Goal: Task Accomplishment & Management: Use online tool/utility

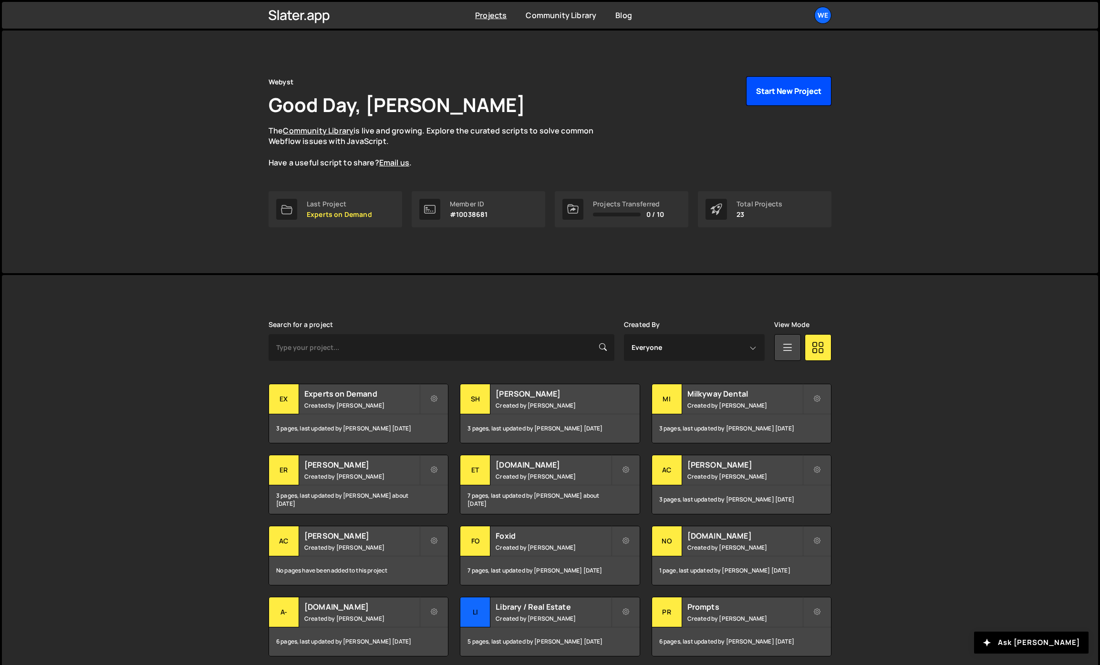
click at [810, 93] on button "Start New Project" at bounding box center [788, 91] width 85 height 30
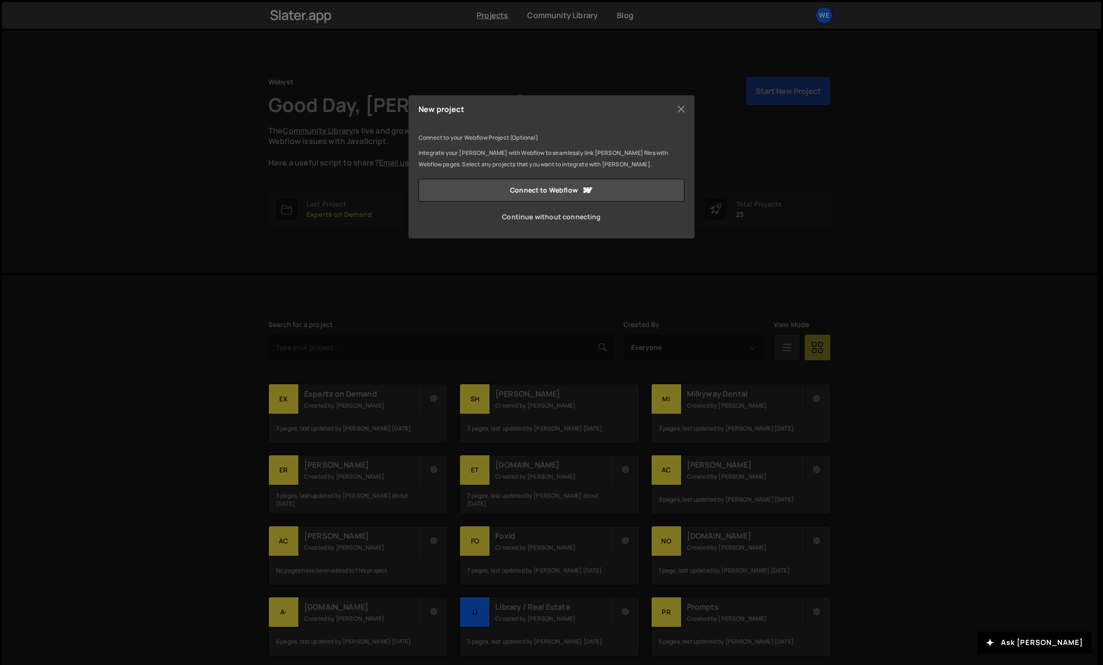
click at [510, 219] on link "Continue without connecting" at bounding box center [552, 217] width 266 height 23
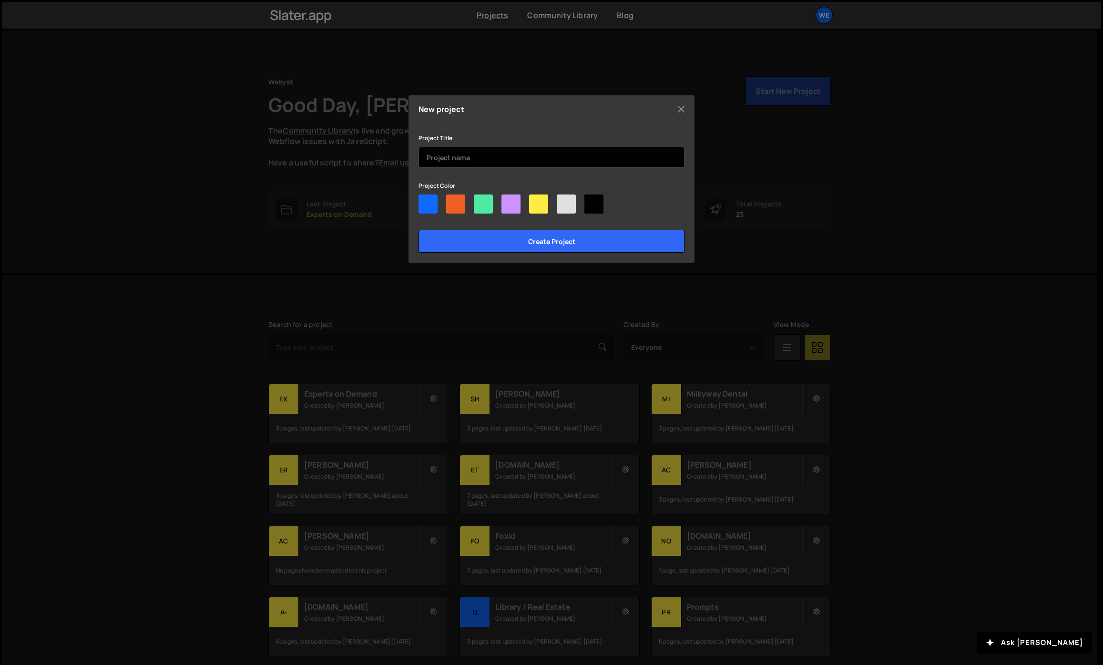
click at [467, 152] on input "text" at bounding box center [552, 157] width 266 height 21
type input "Foxstav"
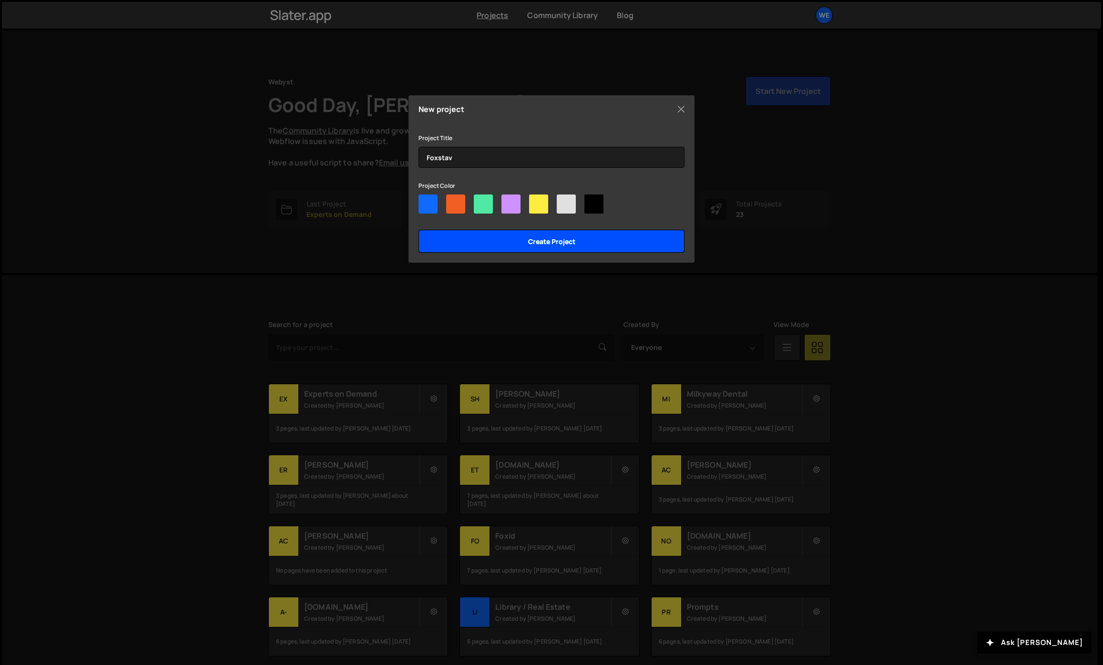
click at [494, 243] on input "Create project" at bounding box center [552, 241] width 266 height 23
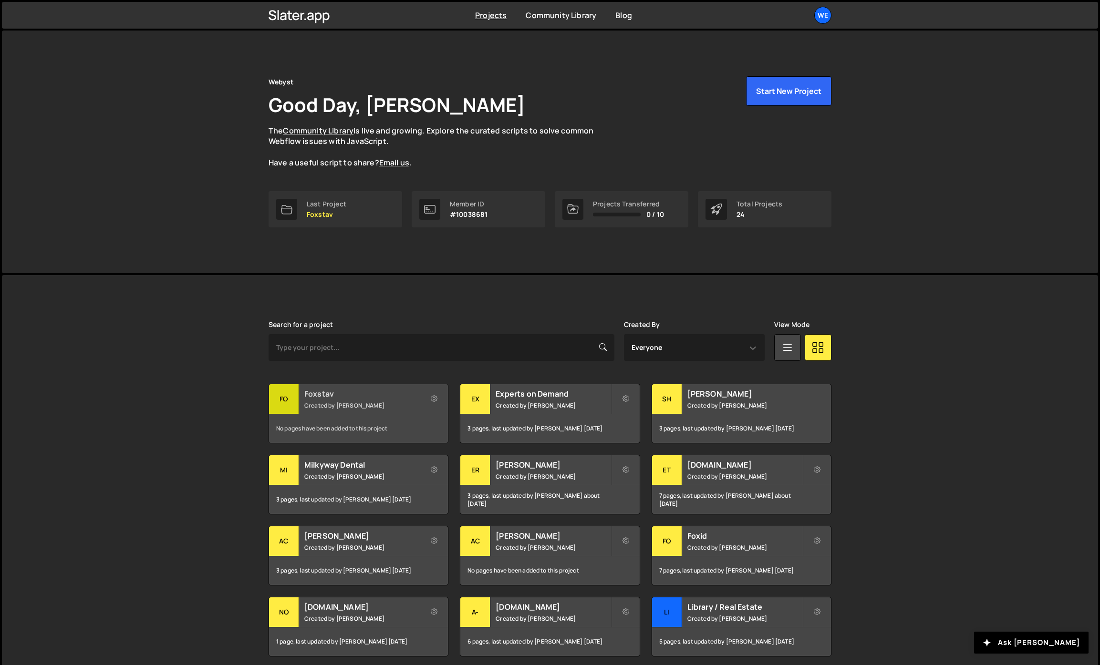
click at [359, 390] on h2 "Foxstav" at bounding box center [361, 394] width 115 height 10
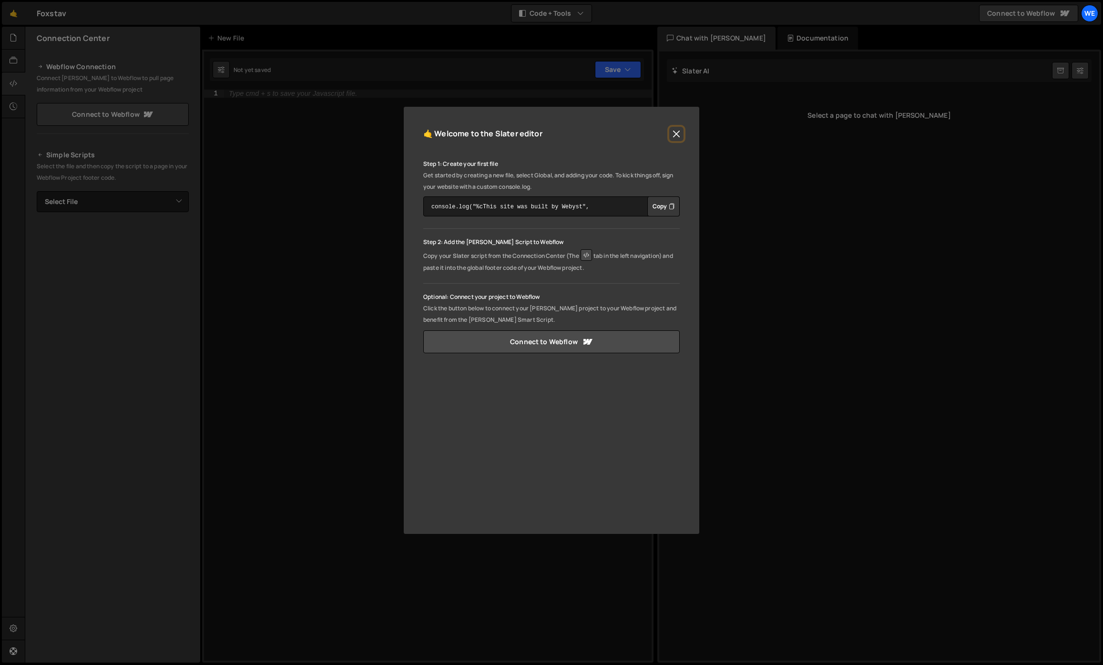
click at [671, 131] on button "Close" at bounding box center [676, 134] width 14 height 14
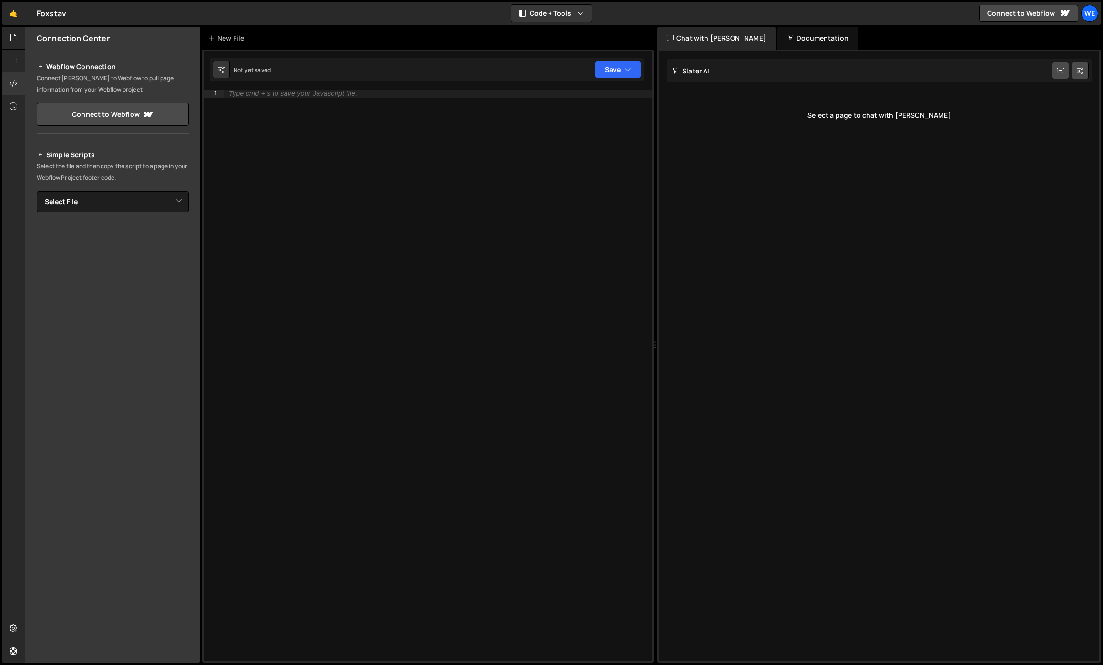
click at [358, 116] on div "Type cmd + s to save your Javascript file." at bounding box center [438, 383] width 428 height 587
click at [404, 197] on div "Type cmd + s to save your Javascript file." at bounding box center [438, 383] width 428 height 587
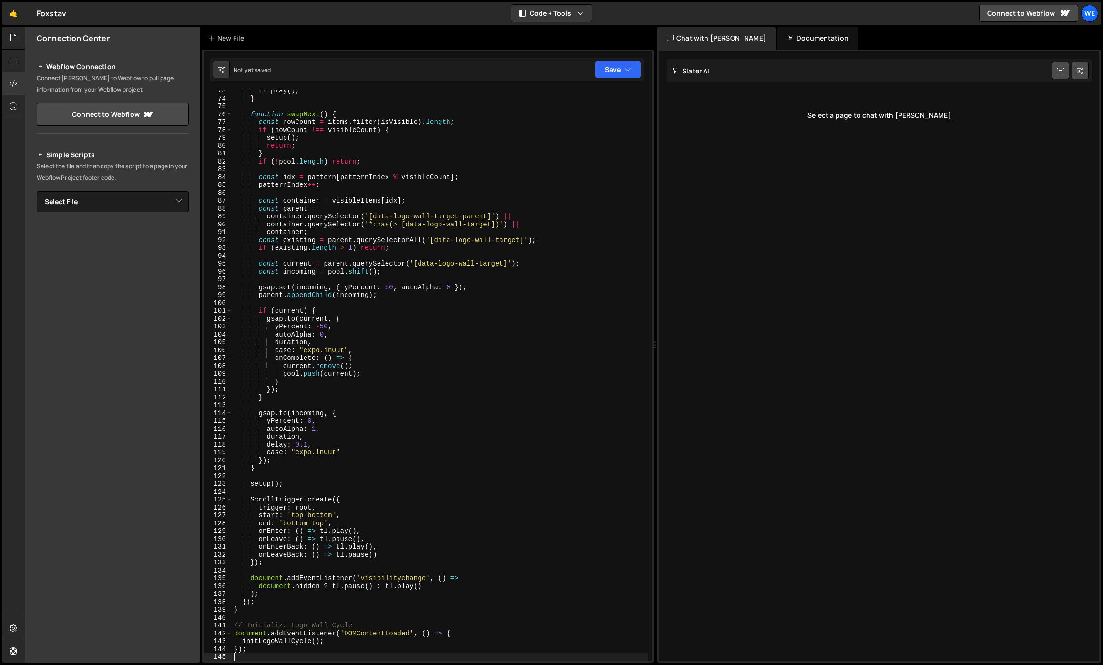
scroll to position [569, 0]
click at [606, 72] on button "Save" at bounding box center [618, 69] width 46 height 17
click at [591, 118] on button "Save to Production S Not published" at bounding box center [586, 129] width 114 height 31
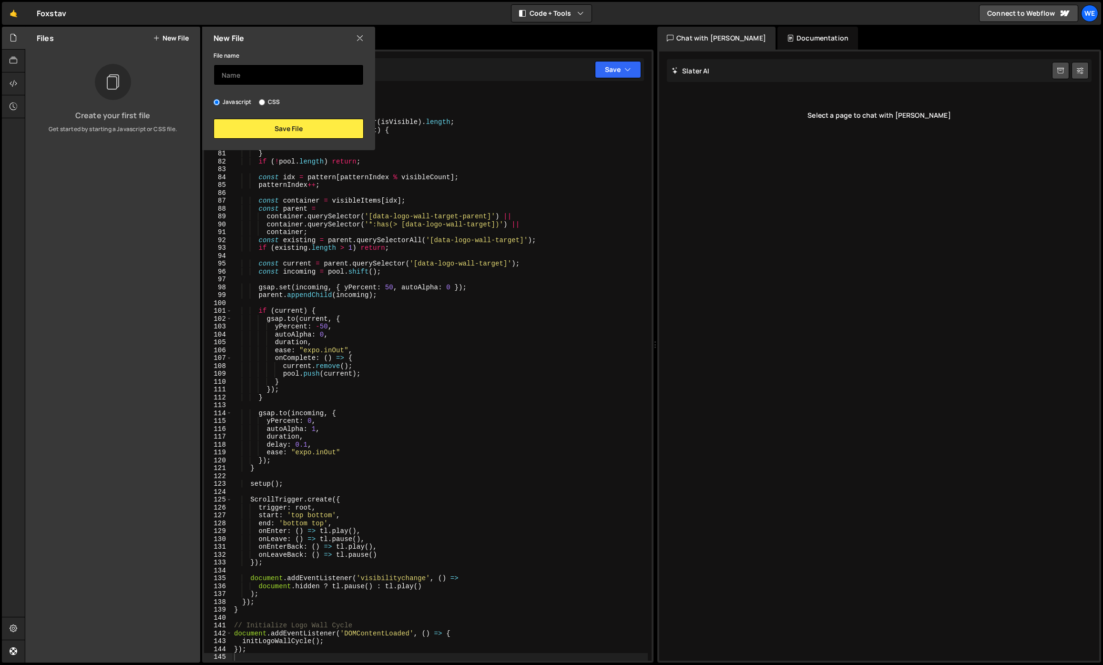
click at [268, 74] on input "text" at bounding box center [289, 74] width 150 height 21
type input "Logos"
click at [321, 124] on button "Save File" at bounding box center [289, 129] width 150 height 20
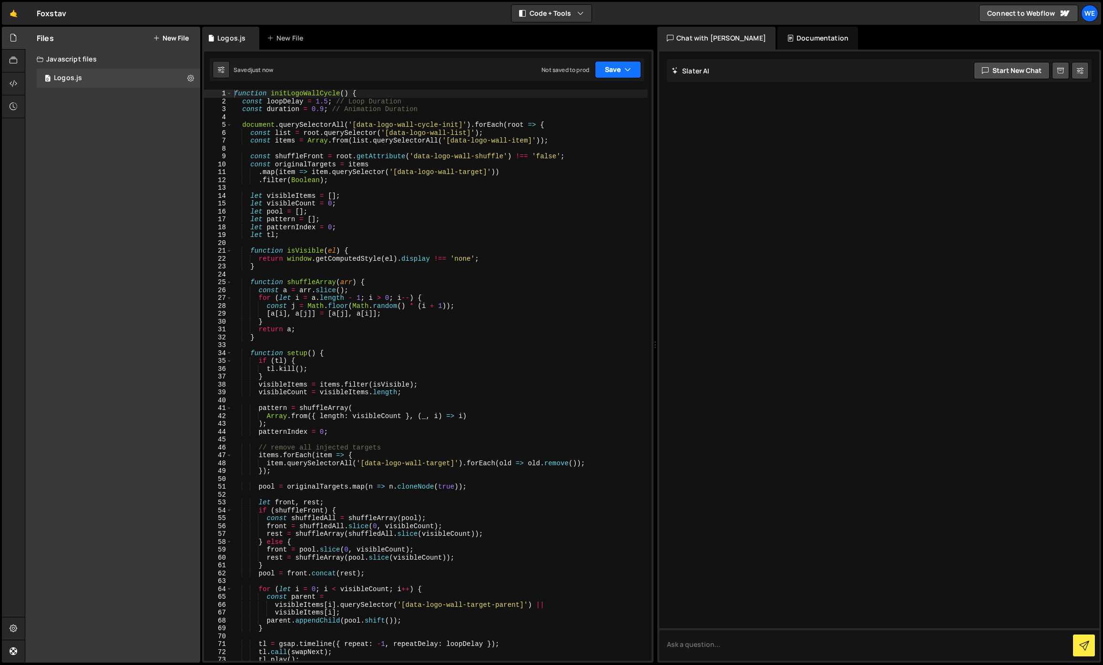
click at [623, 72] on button "Save" at bounding box center [618, 69] width 46 height 17
click at [598, 123] on div "Save to Production S" at bounding box center [585, 124] width 99 height 10
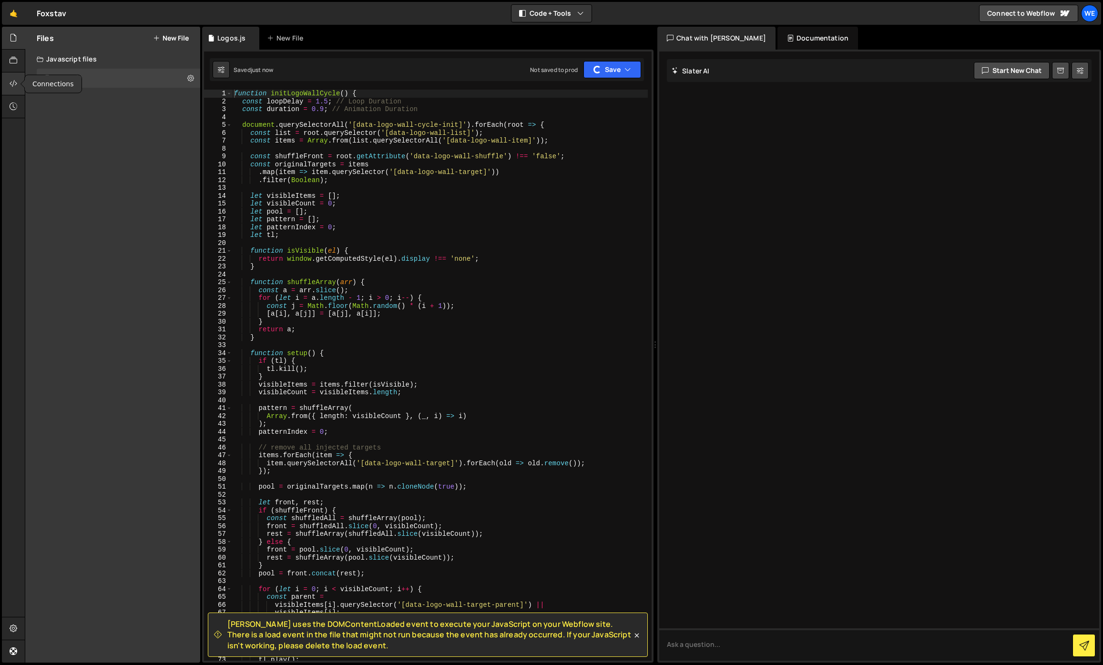
click at [20, 83] on div at bounding box center [13, 83] width 23 height 23
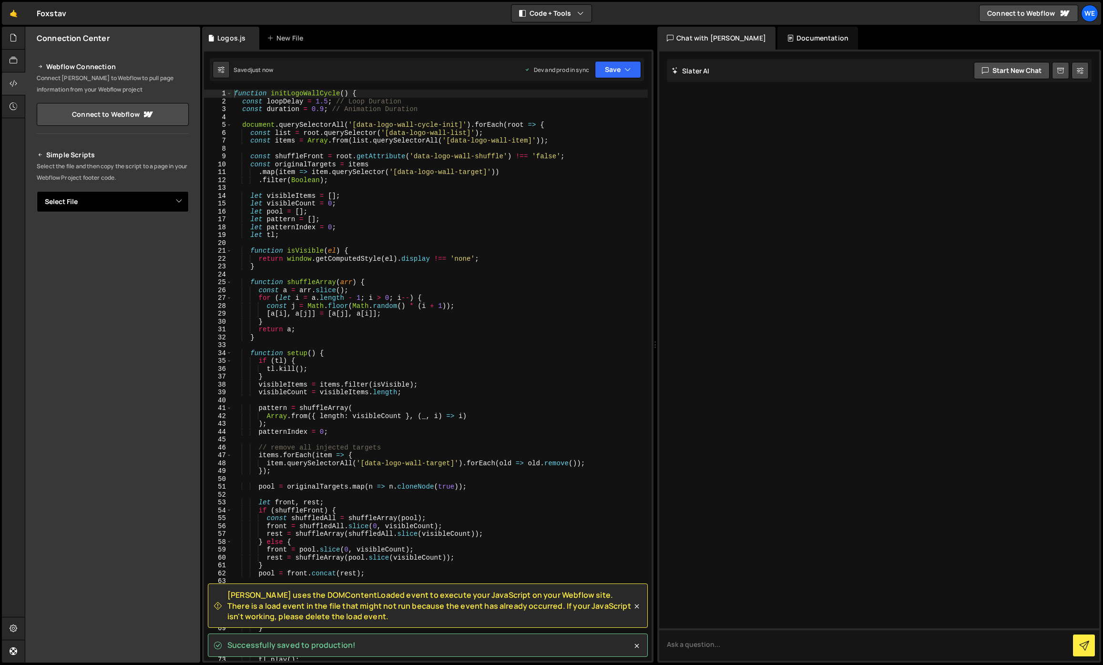
click at [182, 200] on select "Select File Logos.js" at bounding box center [113, 201] width 152 height 21
select select "45568"
click at [37, 191] on select "Select File Logos.js" at bounding box center [113, 201] width 152 height 21
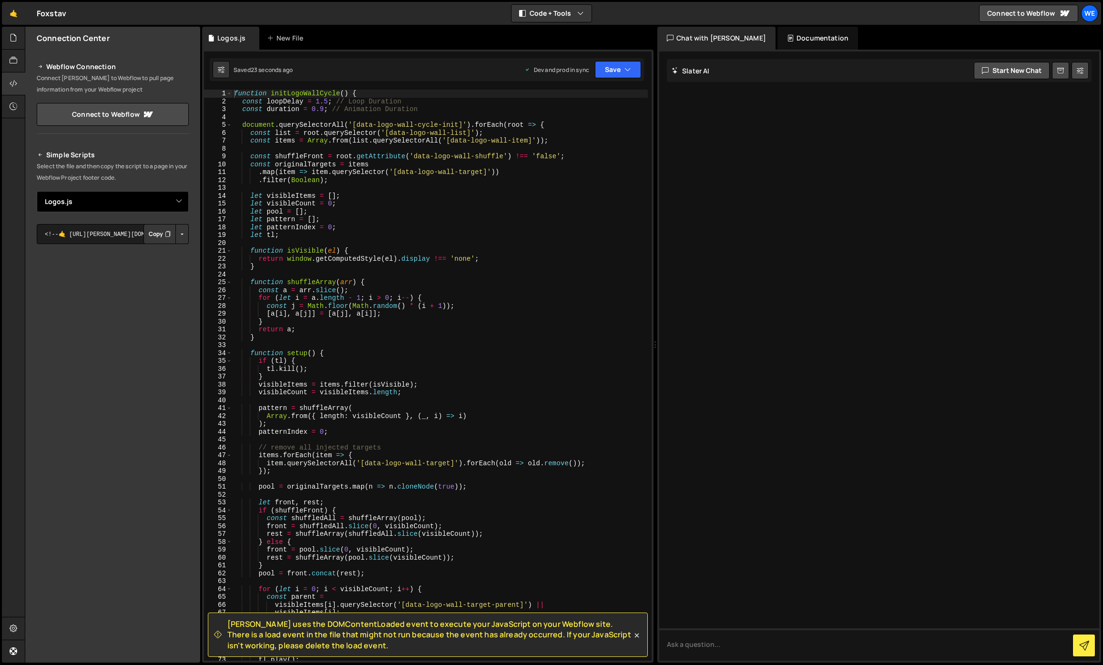
click at [174, 202] on select "Select File Logos.js" at bounding box center [113, 201] width 152 height 21
click at [177, 235] on button "Button group with nested dropdown" at bounding box center [181, 234] width 13 height 20
click at [166, 267] on link "Copy Production js" at bounding box center [148, 265] width 79 height 13
click at [273, 45] on div "New File" at bounding box center [289, 38] width 57 height 23
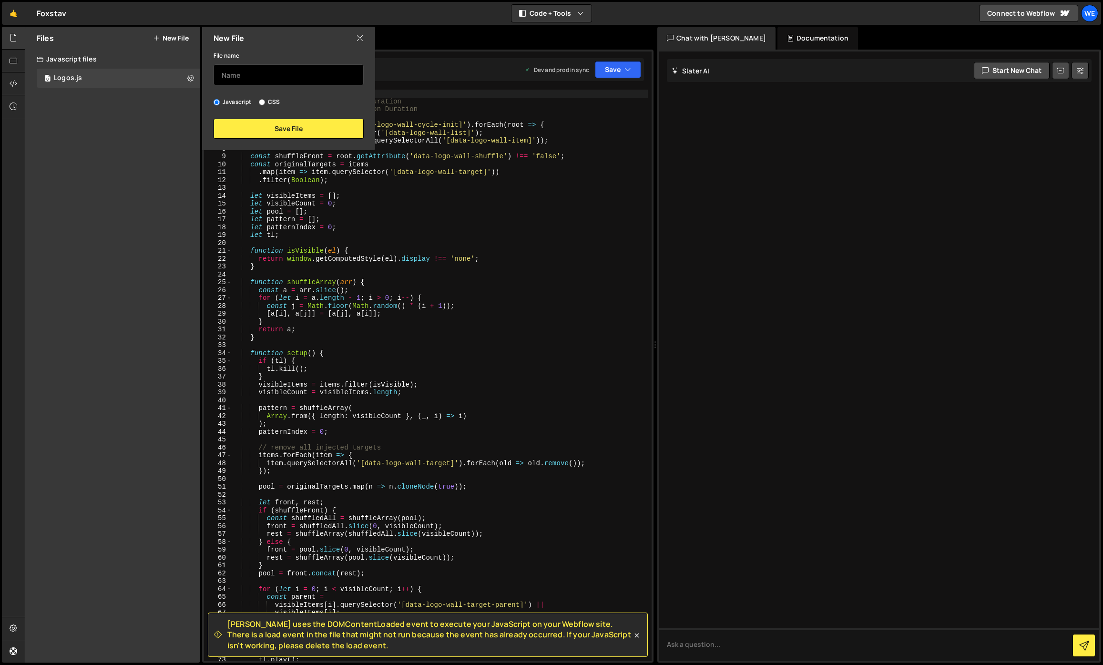
click at [247, 70] on input "text" at bounding box center [289, 74] width 150 height 21
type input "Masonry"
click at [220, 122] on button "Save File" at bounding box center [289, 129] width 150 height 20
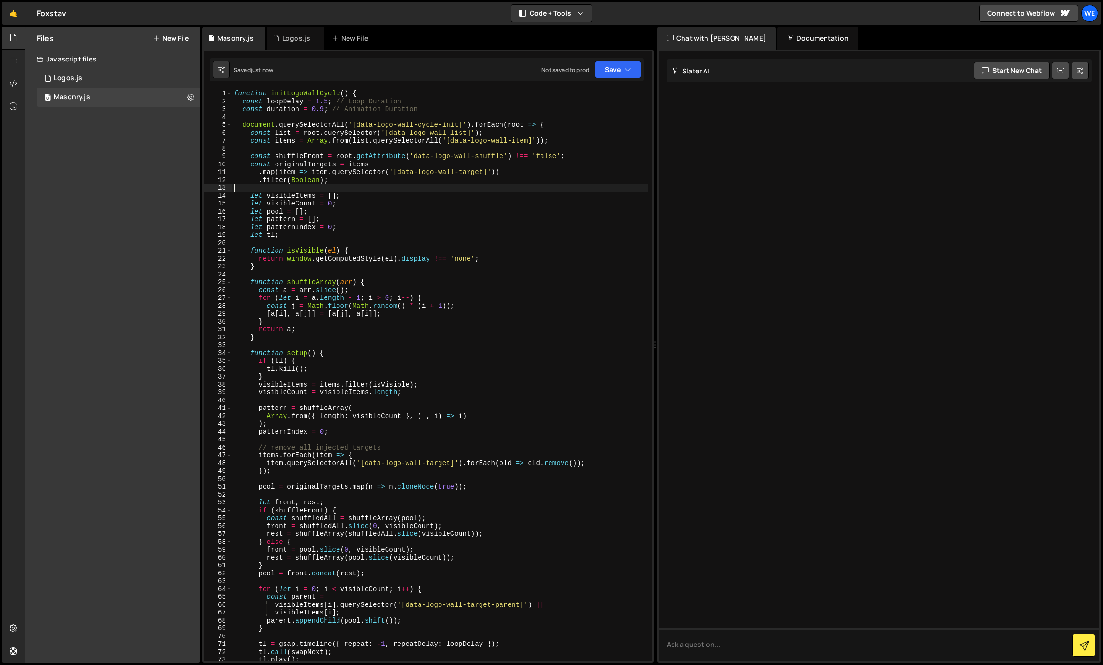
click at [393, 187] on div "function initLogoWallCycle ( ) { const loopDelay = 1.5 ; // Loop Duration const…" at bounding box center [440, 383] width 416 height 587
click at [84, 95] on div "Masonry.js" at bounding box center [72, 97] width 36 height 9
click at [366, 201] on div "function initLogoWallCycle ( ) { const loopDelay = 1.5 ; // Loop Duration const…" at bounding box center [440, 383] width 416 height 587
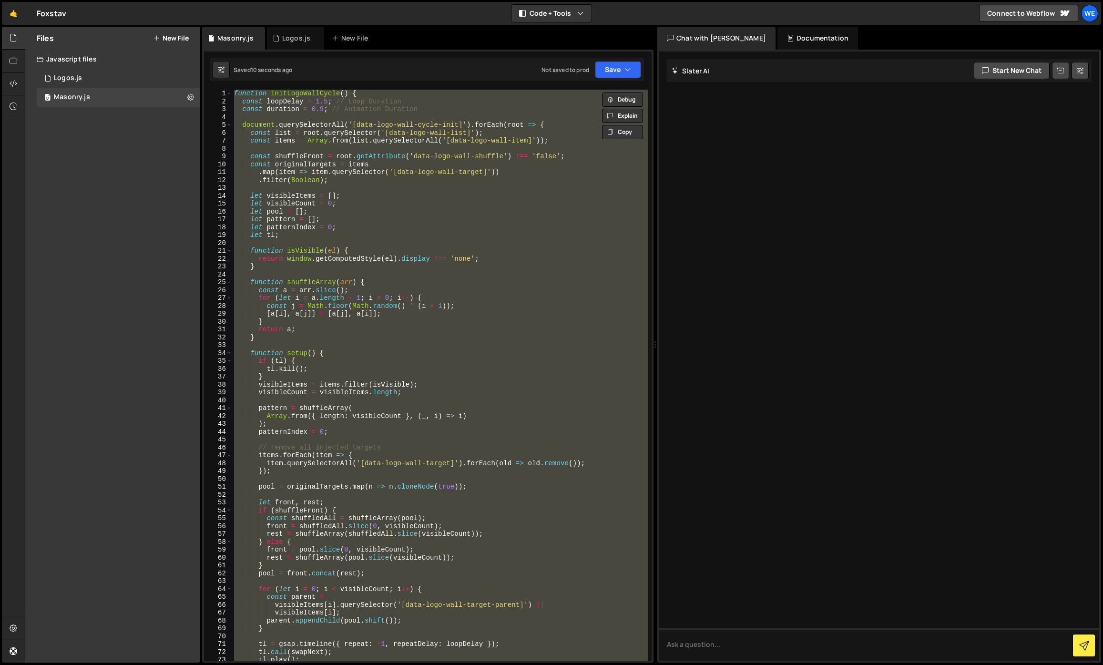
paste textarea
type textarea "});"
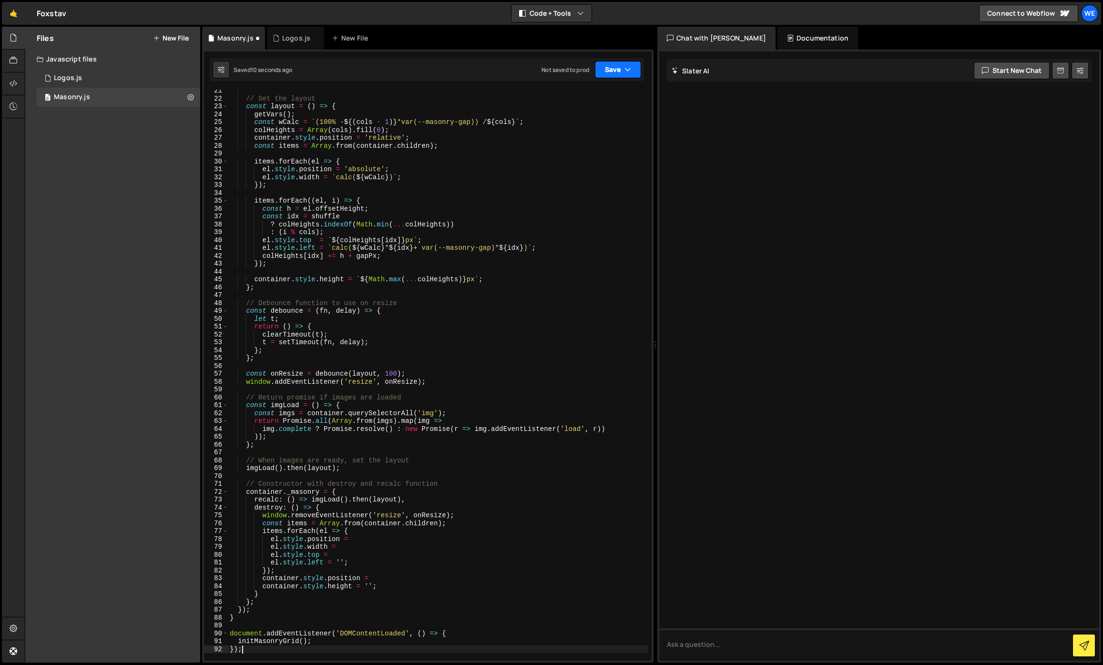
click at [640, 64] on button "Save" at bounding box center [618, 69] width 46 height 17
click at [573, 129] on button "Save to Production S Not saved to prod" at bounding box center [586, 129] width 114 height 31
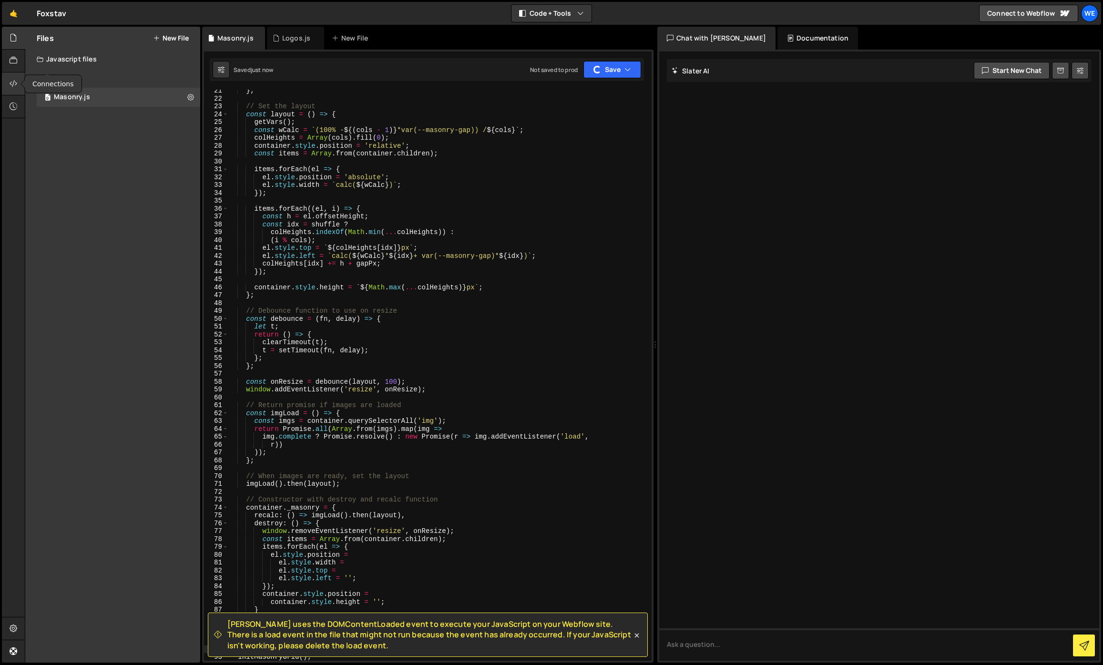
click at [9, 90] on div at bounding box center [13, 83] width 23 height 23
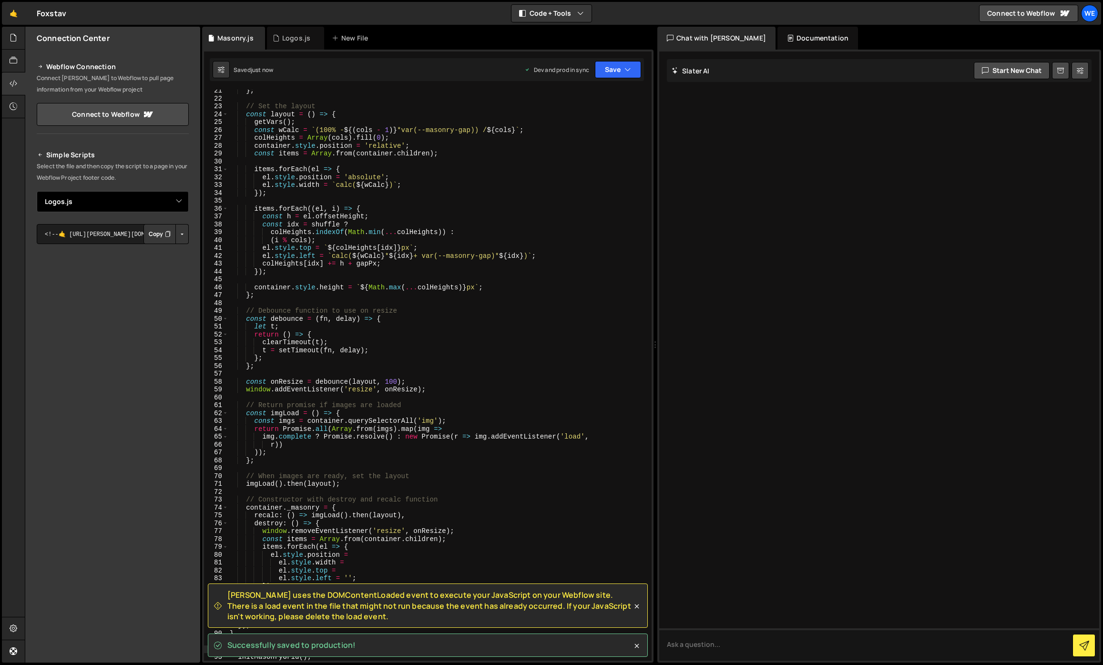
click at [181, 201] on select "Select File Logos.js Masonry.js" at bounding box center [113, 201] width 152 height 21
select select "45569"
click at [37, 191] on select "Select File Logos.js Masonry.js" at bounding box center [113, 201] width 152 height 21
click at [183, 235] on button "Button group with nested dropdown" at bounding box center [181, 234] width 13 height 20
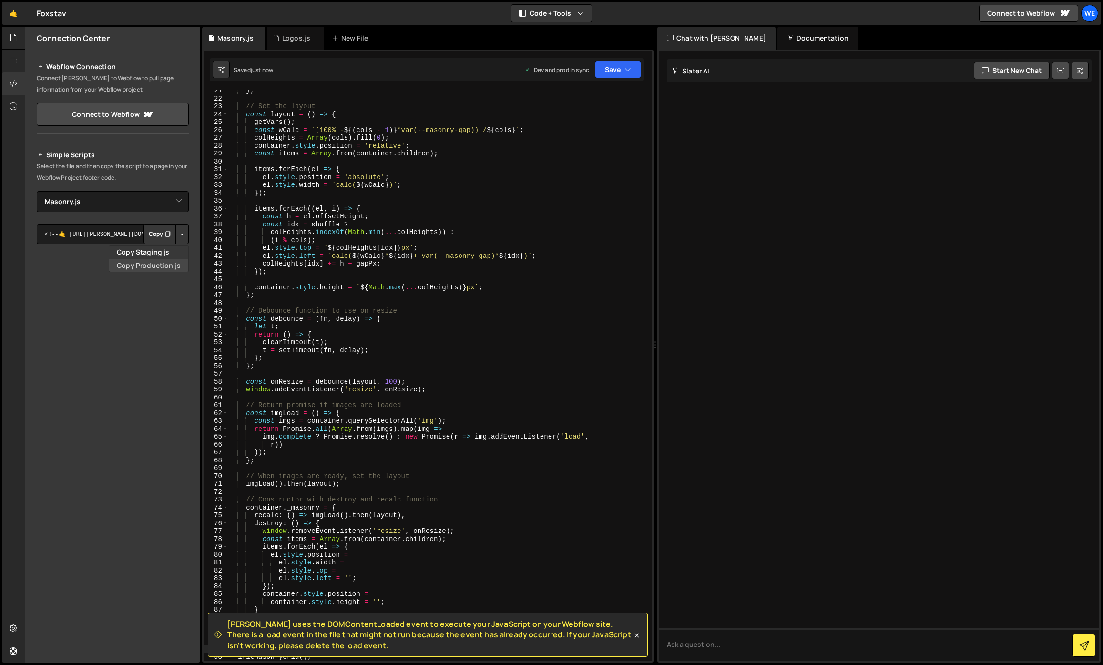
click at [168, 261] on link "Copy Production js" at bounding box center [148, 265] width 79 height 13
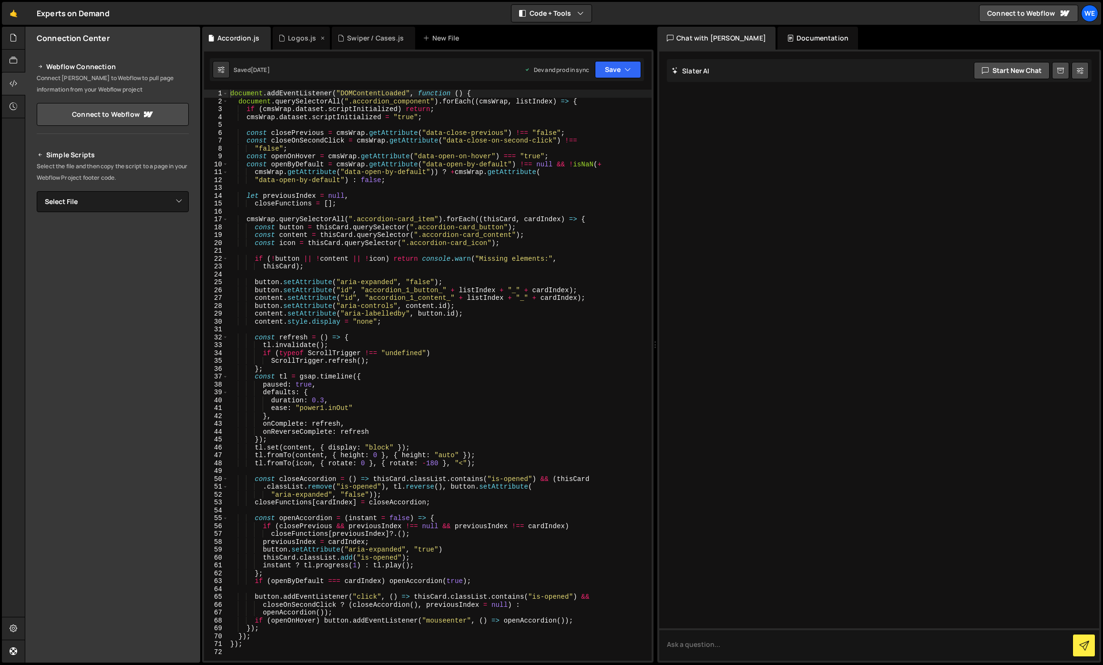
click at [309, 38] on div "Logos.js" at bounding box center [302, 38] width 28 height 10
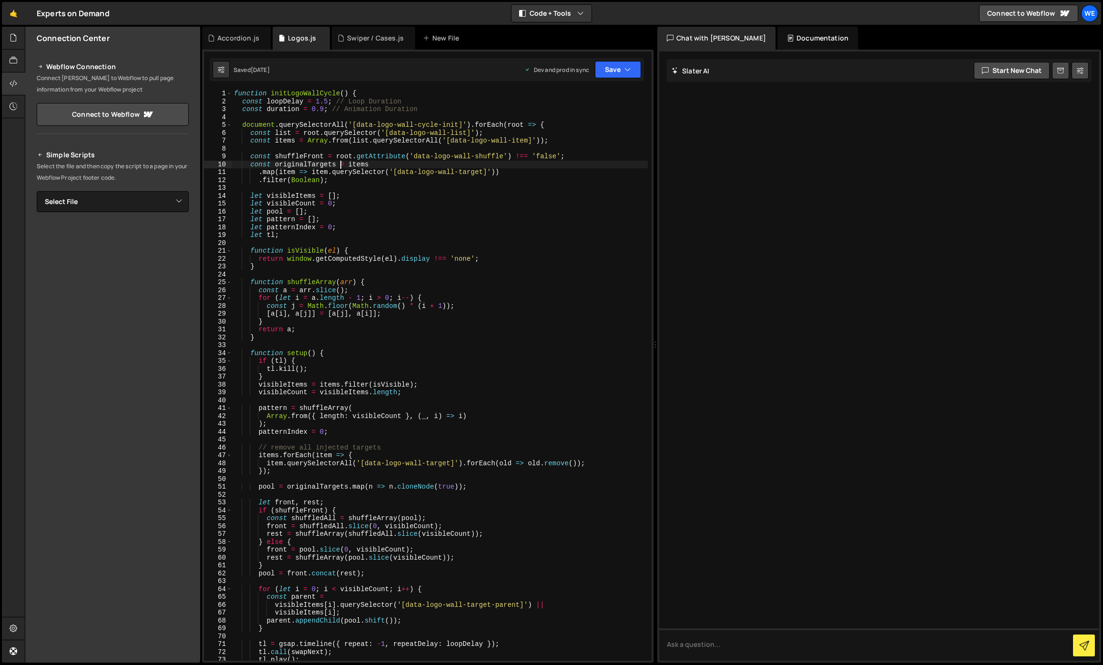
click at [340, 161] on div "function initLogoWallCycle ( ) { const loopDelay = 1.5 ; // Loop Duration const…" at bounding box center [440, 383] width 416 height 587
type textarea "});"
